Goal: Navigation & Orientation: Find specific page/section

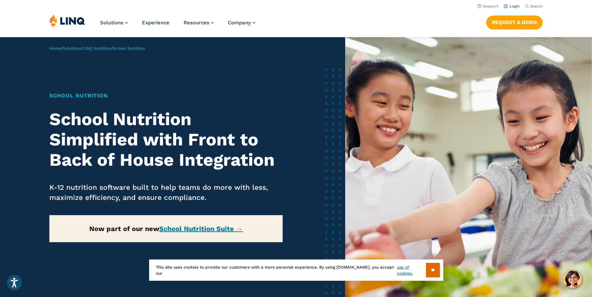
click at [515, 7] on link "Login" at bounding box center [512, 6] width 16 height 4
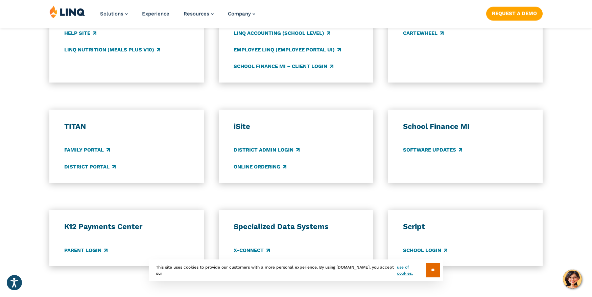
scroll to position [440, 0]
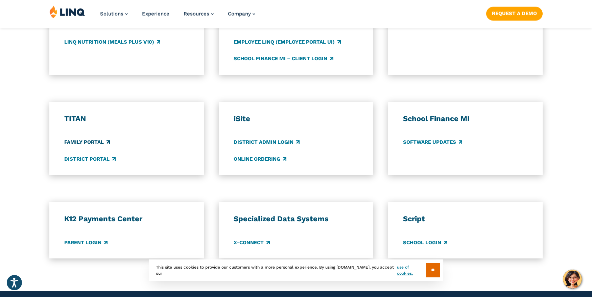
click at [93, 144] on link "Family Portal" at bounding box center [87, 142] width 46 height 7
